Goal: Task Accomplishment & Management: Manage account settings

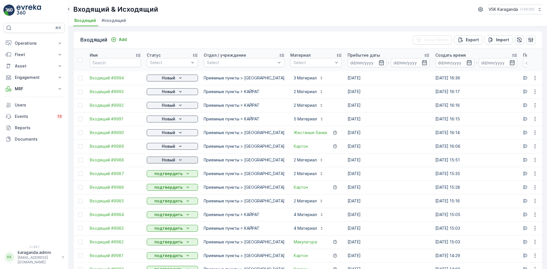
click at [176, 159] on div "Новый" at bounding box center [172, 160] width 47 height 6
click at [171, 174] on div "подтвердить" at bounding box center [163, 177] width 31 height 8
click at [171, 147] on p "Новый" at bounding box center [168, 147] width 13 height 6
click at [168, 161] on span "подтвердить" at bounding box center [163, 163] width 26 height 6
click at [171, 130] on p "Новый" at bounding box center [168, 133] width 13 height 6
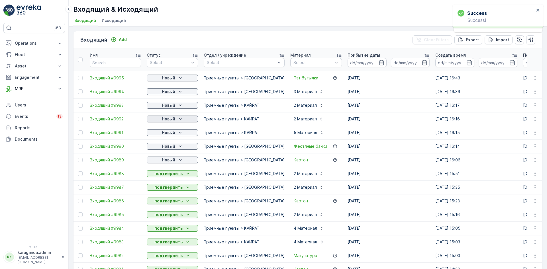
click at [171, 117] on p "Новый" at bounding box center [168, 119] width 13 height 6
click at [166, 134] on span "подтвердить" at bounding box center [163, 136] width 26 height 6
click at [170, 103] on p "Новый" at bounding box center [168, 106] width 13 height 6
click at [166, 122] on span "подтвердить" at bounding box center [163, 122] width 26 height 6
click at [174, 91] on p "Новый" at bounding box center [168, 92] width 13 height 6
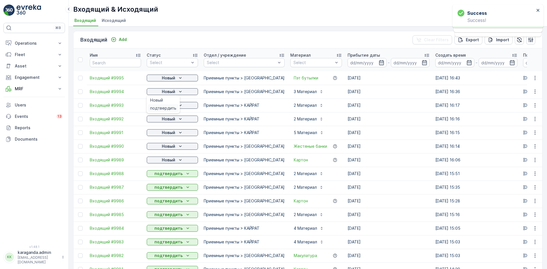
click at [170, 105] on div "подтвердить" at bounding box center [163, 108] width 31 height 8
click at [176, 78] on div "Новый" at bounding box center [172, 78] width 47 height 6
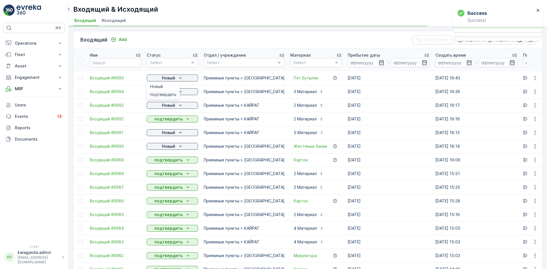
click at [172, 95] on span "подтвердить" at bounding box center [163, 95] width 26 height 6
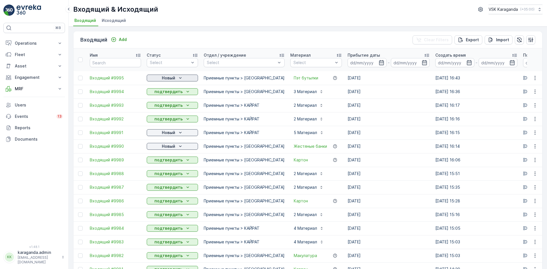
click at [176, 78] on div "Новый" at bounding box center [172, 78] width 47 height 6
click at [165, 96] on span "подтвердить" at bounding box center [163, 95] width 26 height 6
click at [161, 135] on div "Новый" at bounding box center [172, 133] width 47 height 6
click at [157, 148] on span "подтвердить" at bounding box center [163, 150] width 26 height 6
click at [157, 147] on div "Новый" at bounding box center [172, 147] width 47 height 6
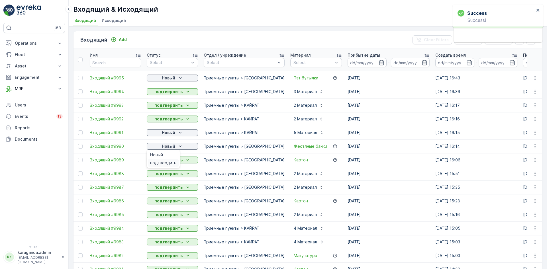
click at [155, 164] on span "подтвердить" at bounding box center [163, 163] width 26 height 6
